Goal: Task Accomplishment & Management: Manage account settings

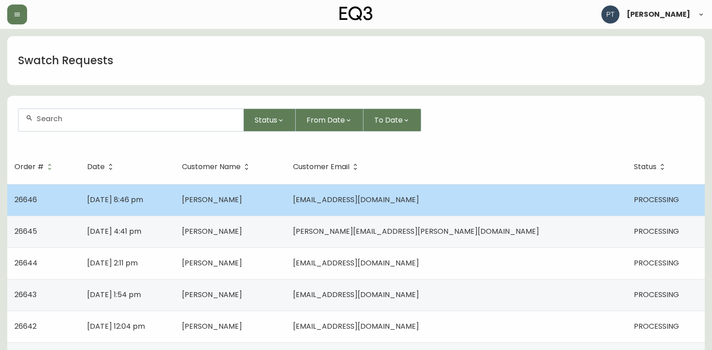
scroll to position [45, 0]
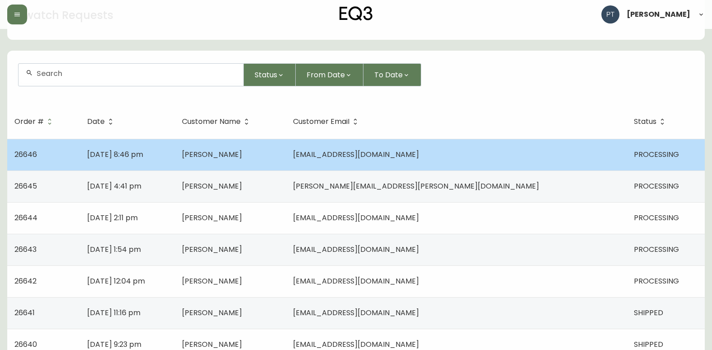
click at [519, 147] on td "[EMAIL_ADDRESS][DOMAIN_NAME]" at bounding box center [456, 155] width 341 height 32
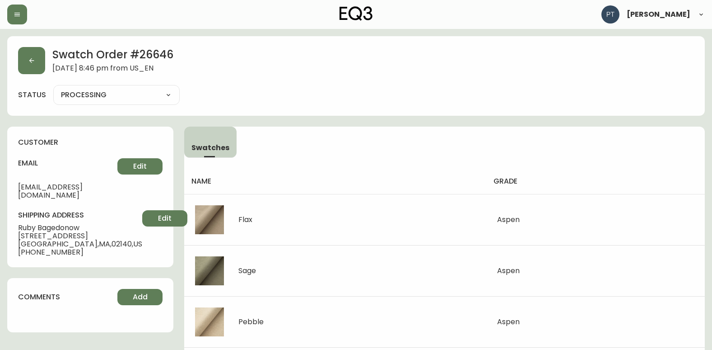
click at [146, 99] on select "PROCESSING SHIPPED CANCELLED" at bounding box center [116, 95] width 126 height 14
click at [53, 88] on select "PROCESSING SHIPPED CANCELLED" at bounding box center [116, 95] width 126 height 14
select select "PROCESSING"
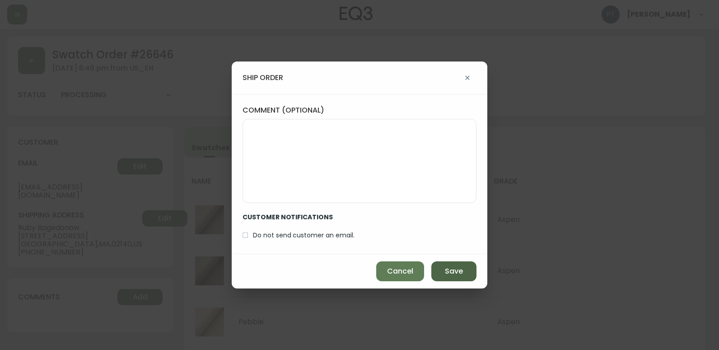
click at [460, 279] on button "Save" at bounding box center [453, 271] width 45 height 20
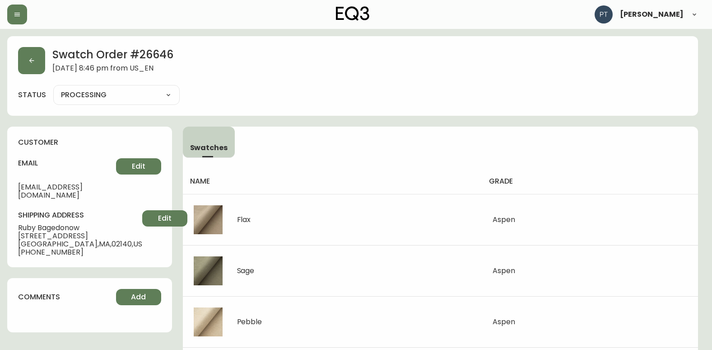
type input "SHIPPED"
select select "SHIPPED"
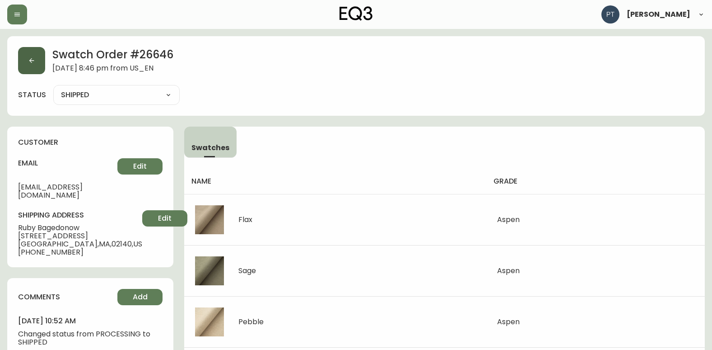
click at [37, 66] on button "button" at bounding box center [31, 60] width 27 height 27
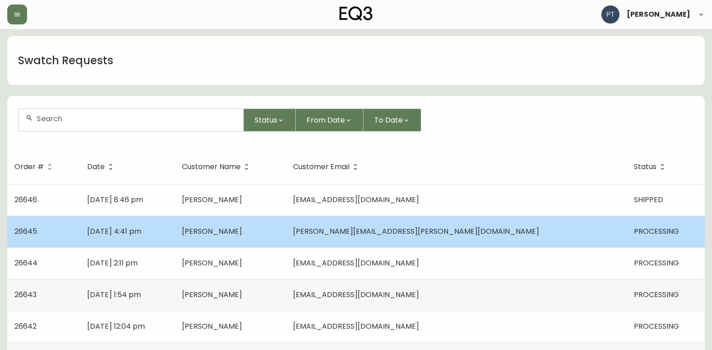
click at [174, 222] on td "[DATE] 4:41 pm" at bounding box center [127, 231] width 94 height 32
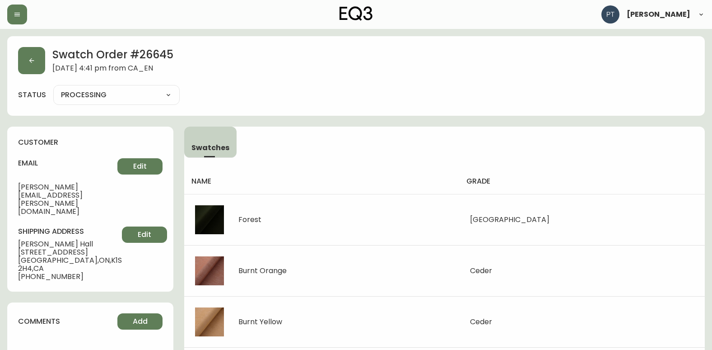
click at [104, 98] on select "PROCESSING SHIPPED CANCELLED" at bounding box center [116, 95] width 126 height 14
click at [53, 88] on select "PROCESSING SHIPPED CANCELLED" at bounding box center [116, 95] width 126 height 14
select select "PROCESSING"
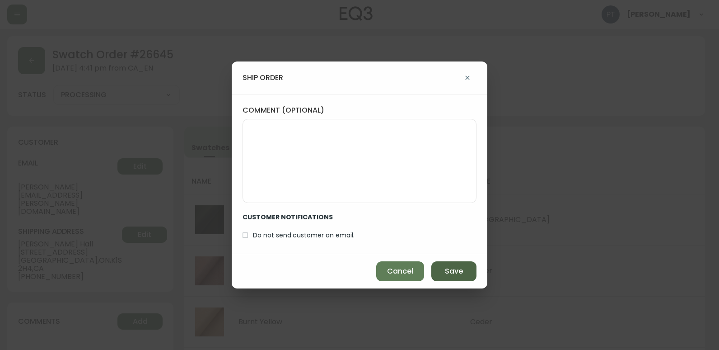
click at [463, 277] on button "Save" at bounding box center [453, 271] width 45 height 20
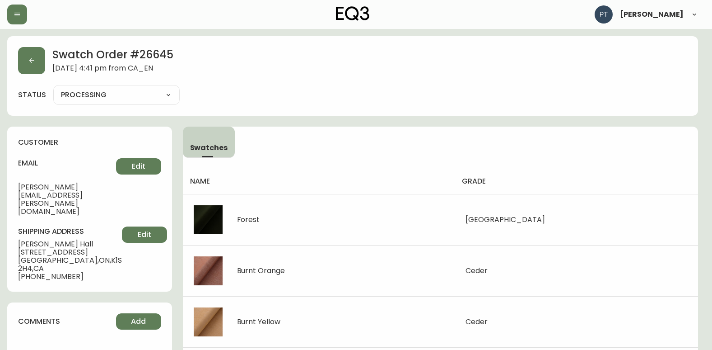
type input "SHIPPED"
select select "SHIPPED"
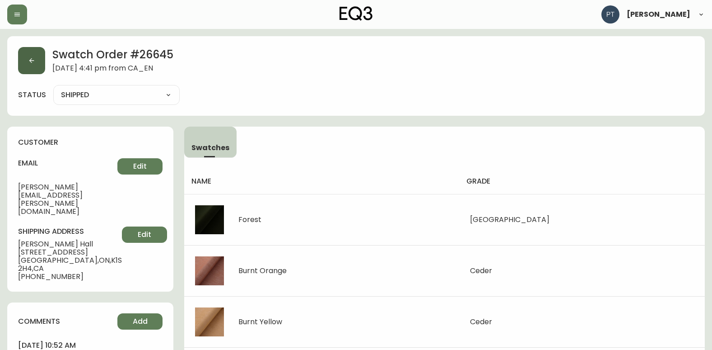
click at [28, 61] on icon "button" at bounding box center [31, 60] width 7 height 7
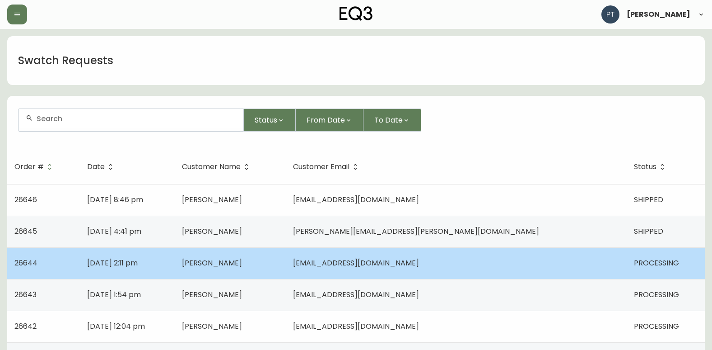
click at [249, 273] on td "[PERSON_NAME]" at bounding box center [230, 263] width 111 height 32
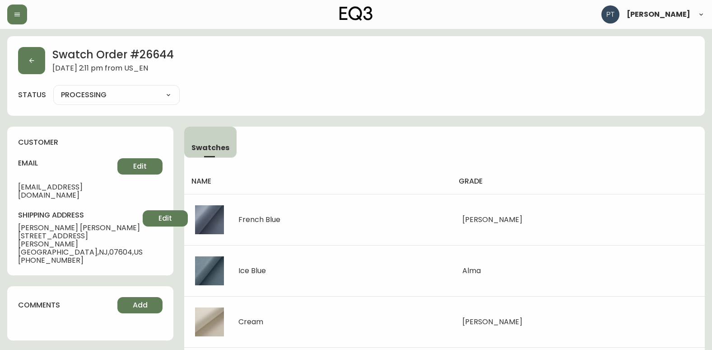
click at [102, 99] on select "PROCESSING SHIPPED CANCELLED" at bounding box center [116, 95] width 126 height 14
click at [53, 88] on select "PROCESSING SHIPPED CANCELLED" at bounding box center [116, 95] width 126 height 14
select select "PROCESSING"
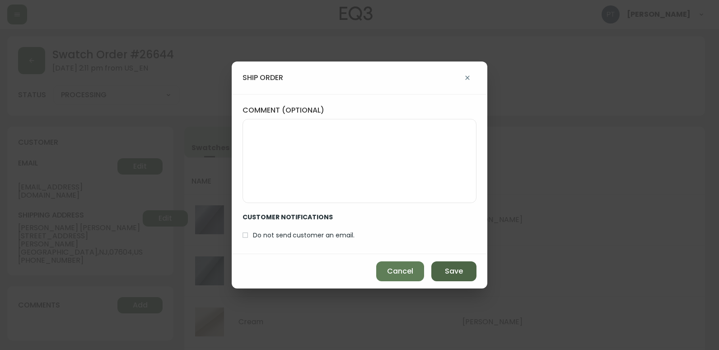
click at [438, 263] on div "Cancel Save" at bounding box center [360, 271] width 256 height 34
click at [463, 272] on button "Save" at bounding box center [453, 271] width 45 height 20
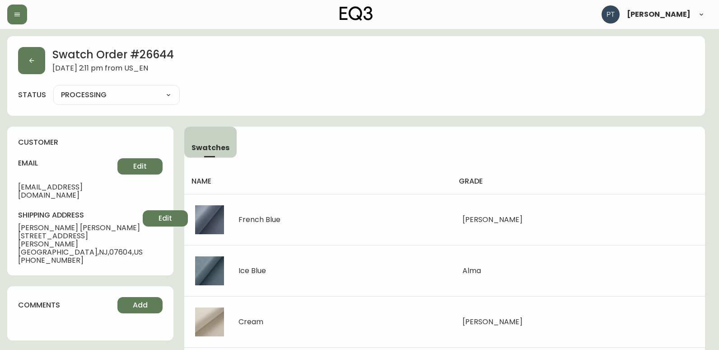
type input "SHIPPED"
select select "SHIPPED"
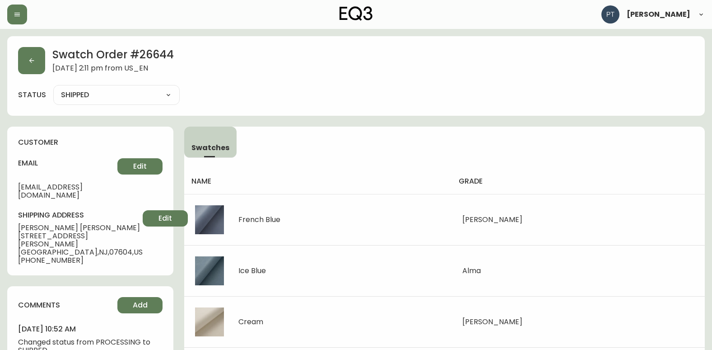
click at [46, 66] on div "Swatch Order # 26644 [DATE] 2:11 pm from US_EN" at bounding box center [356, 60] width 676 height 27
click at [37, 65] on button "button" at bounding box center [31, 60] width 27 height 27
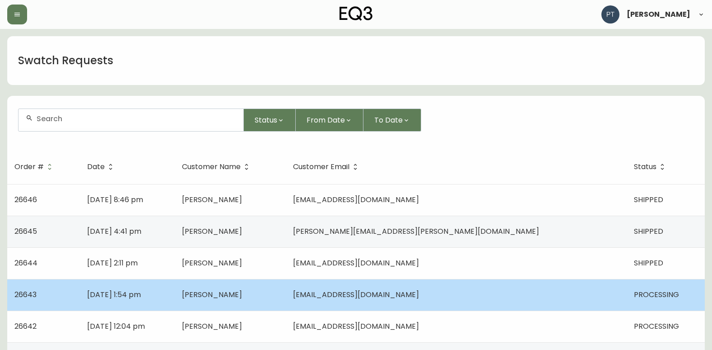
click at [286, 304] on td "[PERSON_NAME]" at bounding box center [230, 295] width 111 height 32
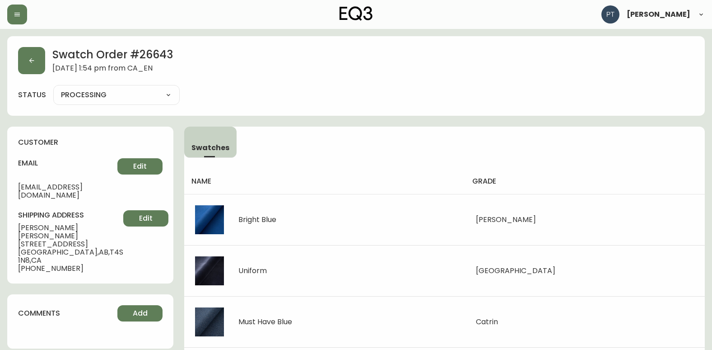
click at [164, 97] on select "PROCESSING SHIPPED CANCELLED" at bounding box center [116, 95] width 126 height 14
click at [53, 88] on select "PROCESSING SHIPPED CANCELLED" at bounding box center [116, 95] width 126 height 14
select select "PROCESSING"
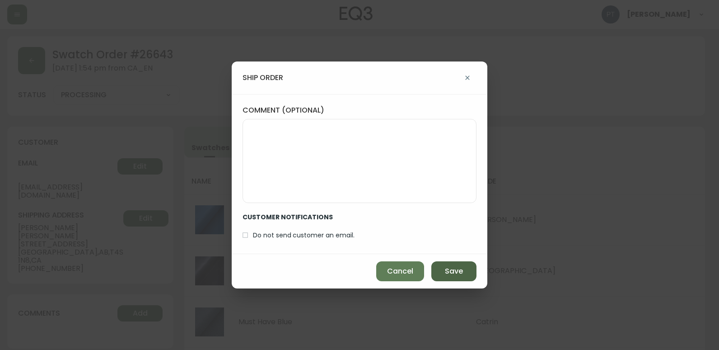
click at [451, 263] on button "Save" at bounding box center [453, 271] width 45 height 20
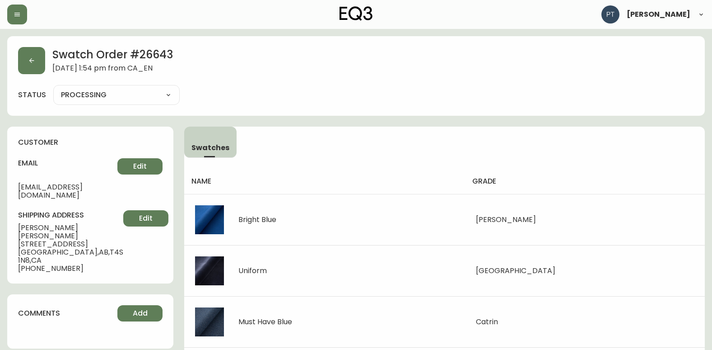
type input "SHIPPED"
select select "SHIPPED"
click at [36, 62] on button "button" at bounding box center [31, 60] width 27 height 27
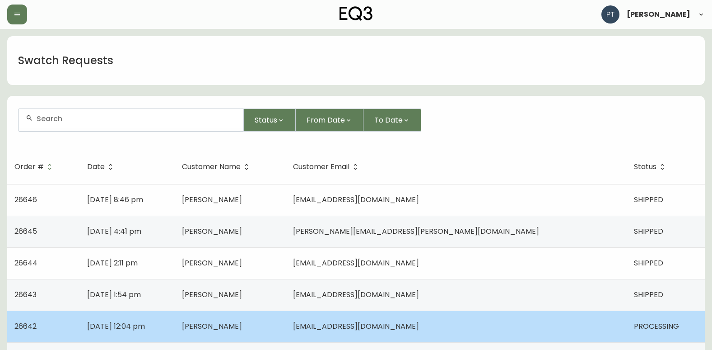
click at [523, 324] on td "[EMAIL_ADDRESS][DOMAIN_NAME]" at bounding box center [456, 326] width 341 height 32
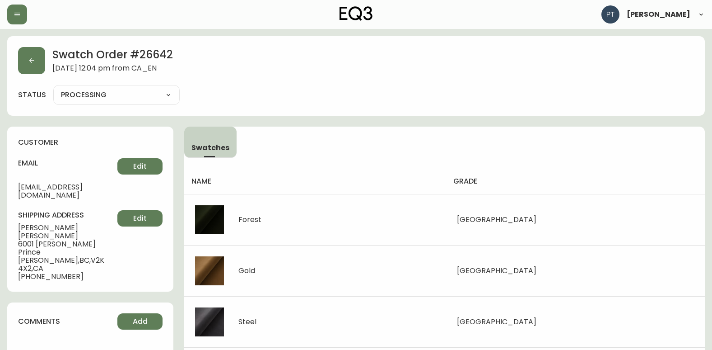
click at [140, 101] on select "PROCESSING SHIPPED CANCELLED" at bounding box center [116, 95] width 126 height 14
click at [53, 88] on select "PROCESSING SHIPPED CANCELLED" at bounding box center [116, 95] width 126 height 14
select select "PROCESSING"
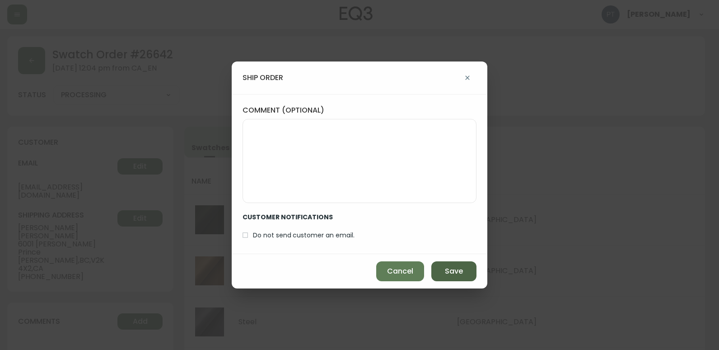
drag, startPoint x: 467, startPoint y: 262, endPoint x: 461, endPoint y: 263, distance: 6.5
click at [463, 266] on button "Save" at bounding box center [453, 271] width 45 height 20
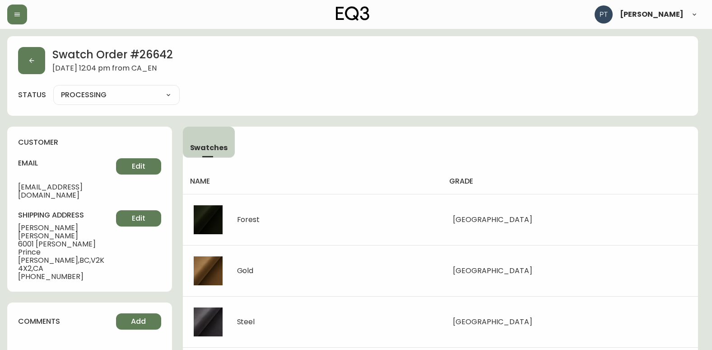
type input "SHIPPED"
select select "SHIPPED"
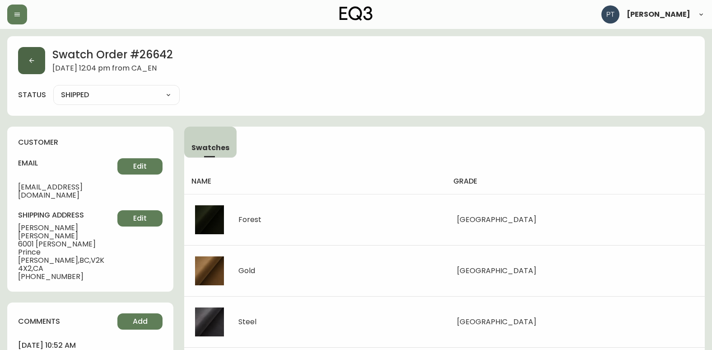
click at [28, 61] on icon "button" at bounding box center [31, 60] width 7 height 7
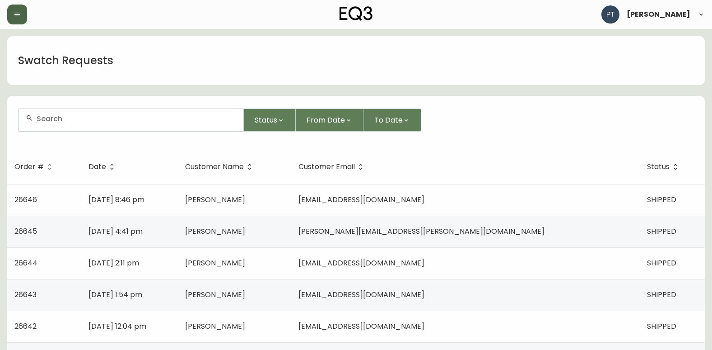
click at [19, 14] on icon "button" at bounding box center [17, 14] width 7 height 7
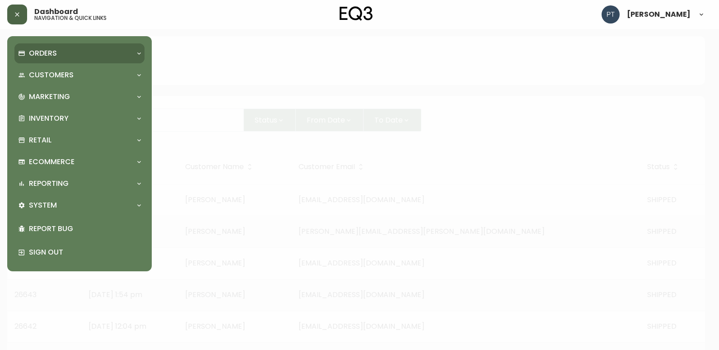
click at [75, 61] on div "Orders" at bounding box center [79, 53] width 130 height 20
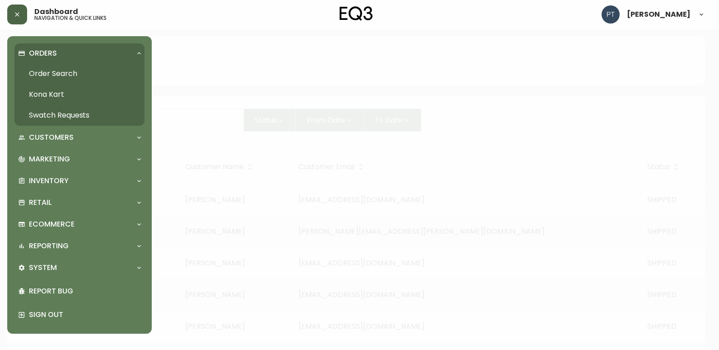
click at [83, 71] on link "Order Search" at bounding box center [79, 73] width 130 height 21
